Goal: Find specific page/section: Find specific page/section

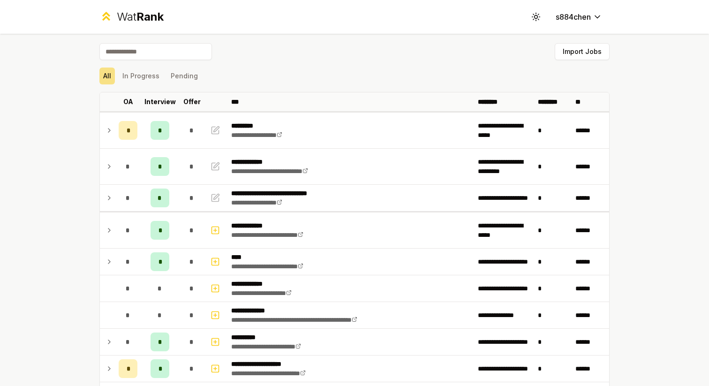
scroll to position [3, 0]
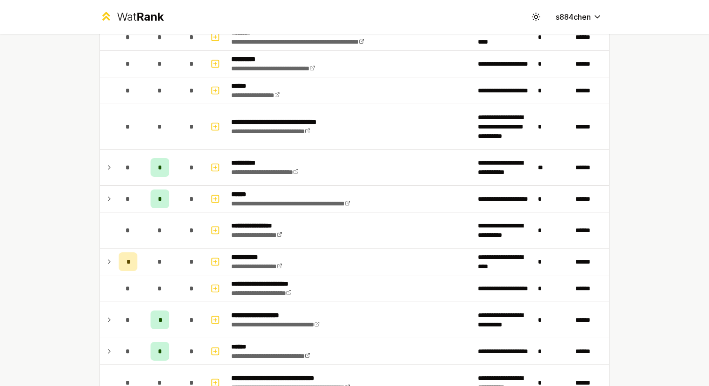
scroll to position [601, 0]
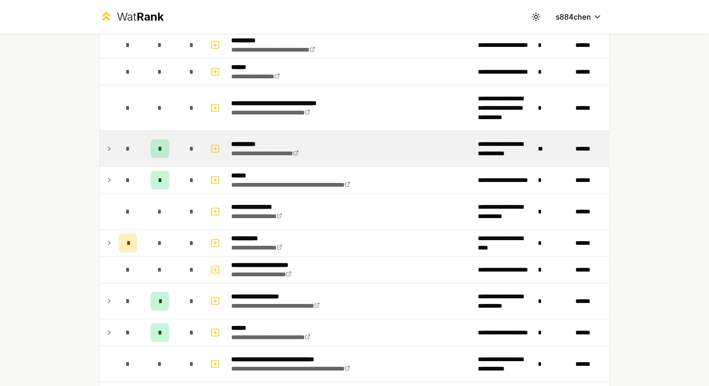
click at [108, 149] on icon at bounding box center [108, 148] width 7 height 11
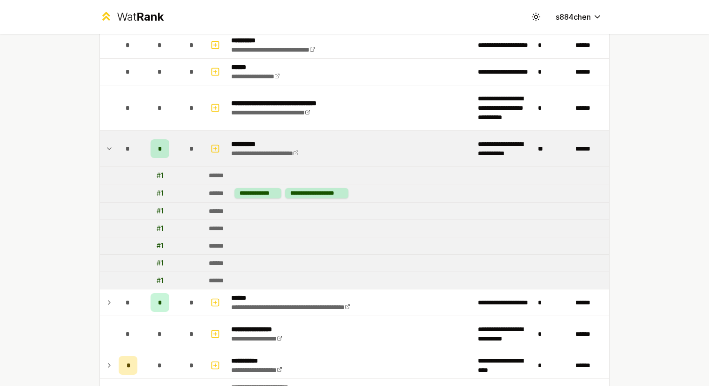
click at [108, 149] on icon at bounding box center [108, 148] width 7 height 11
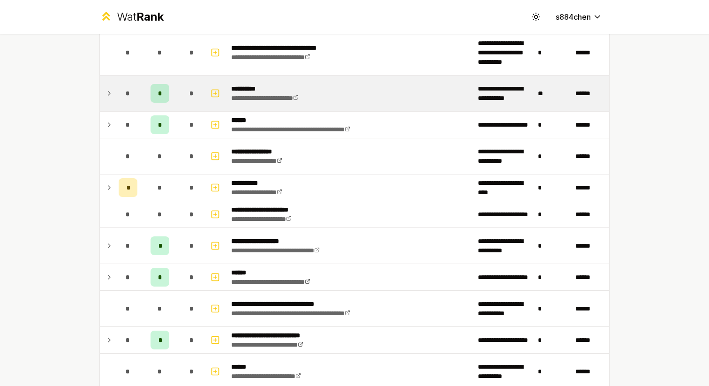
scroll to position [674, 0]
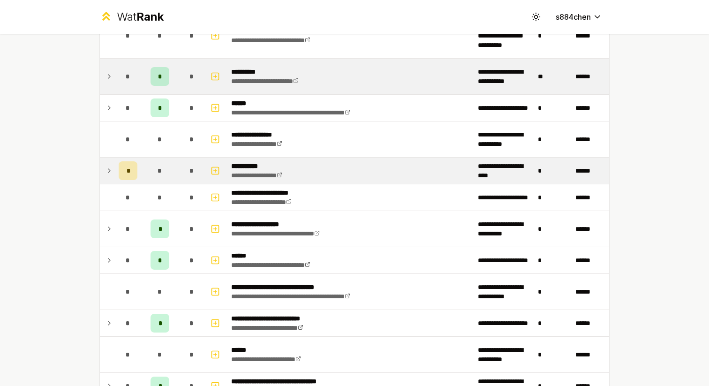
click at [108, 170] on icon at bounding box center [108, 170] width 7 height 11
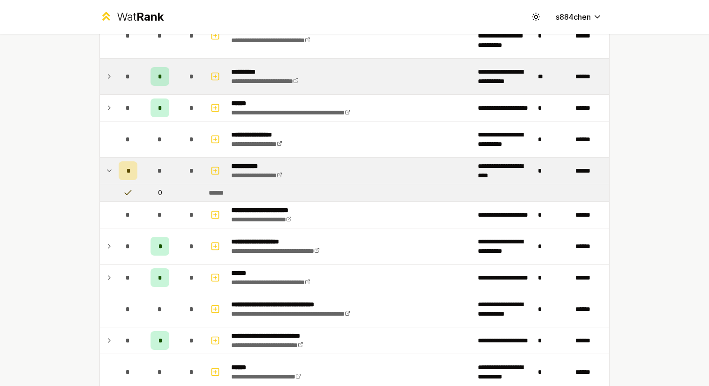
click at [108, 170] on icon at bounding box center [109, 171] width 4 height 2
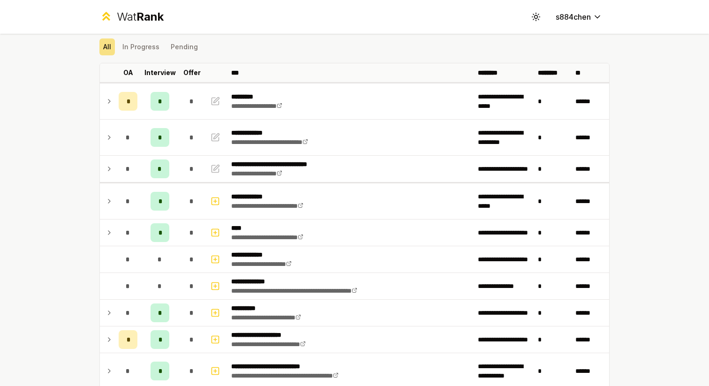
scroll to position [22, 0]
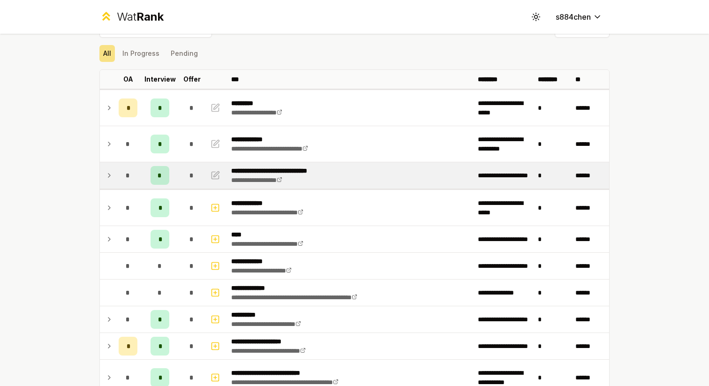
click at [112, 174] on icon at bounding box center [108, 175] width 7 height 11
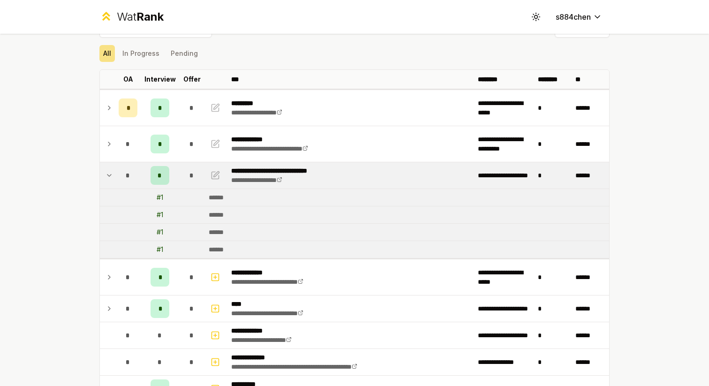
click at [161, 175] on span "*" at bounding box center [159, 175] width 4 height 9
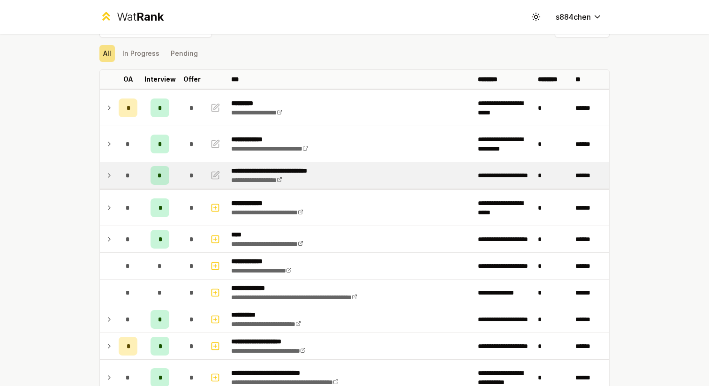
click at [160, 175] on span "*" at bounding box center [159, 175] width 4 height 9
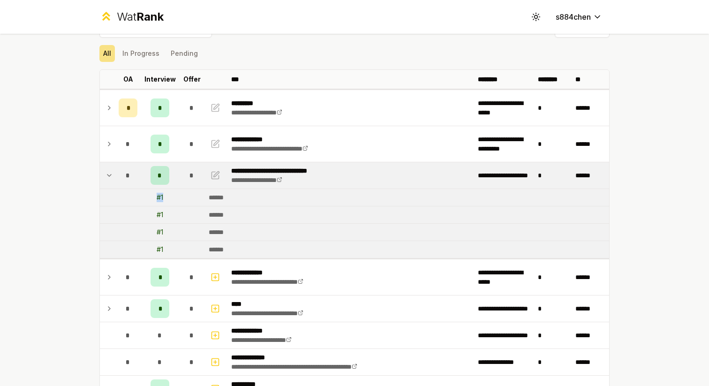
drag, startPoint x: 153, startPoint y: 199, endPoint x: 175, endPoint y: 199, distance: 21.6
click at [175, 199] on td "# 1" at bounding box center [159, 197] width 37 height 17
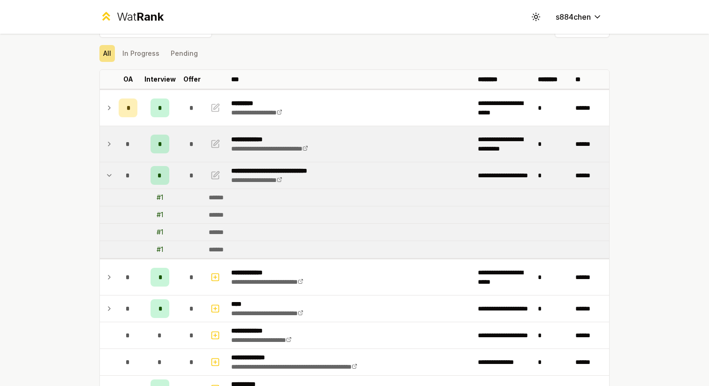
click at [107, 143] on icon at bounding box center [108, 143] width 7 height 11
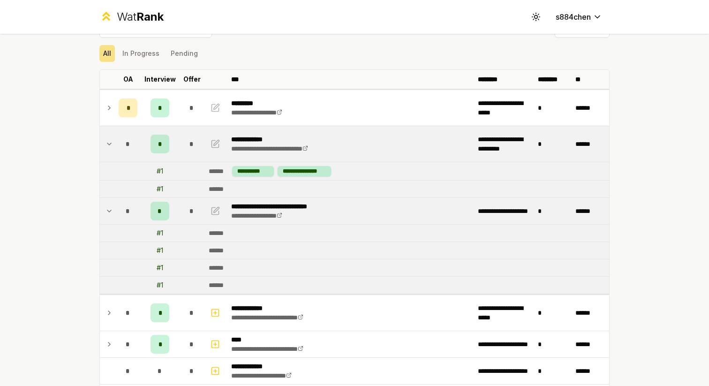
click at [107, 143] on icon at bounding box center [108, 143] width 7 height 11
